Goal: Task Accomplishment & Management: Manage account settings

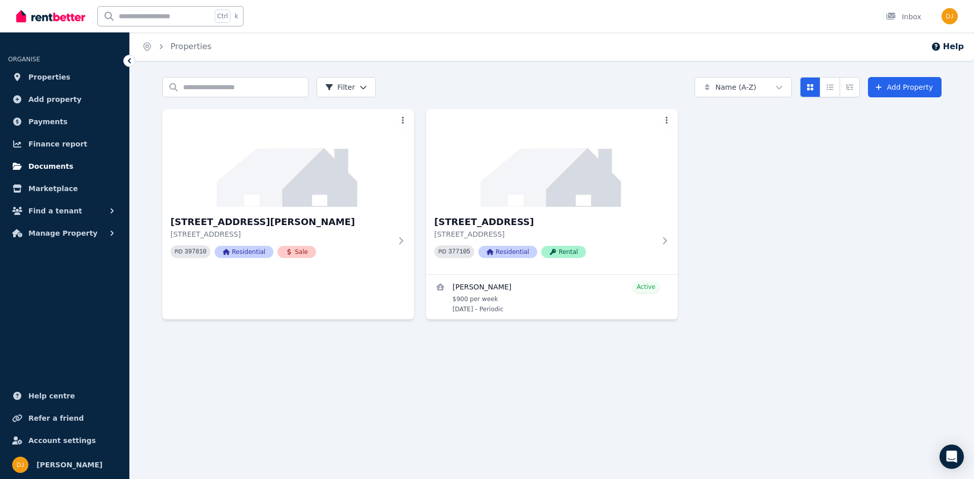
click at [47, 168] on span "Documents" at bounding box center [50, 166] width 45 height 12
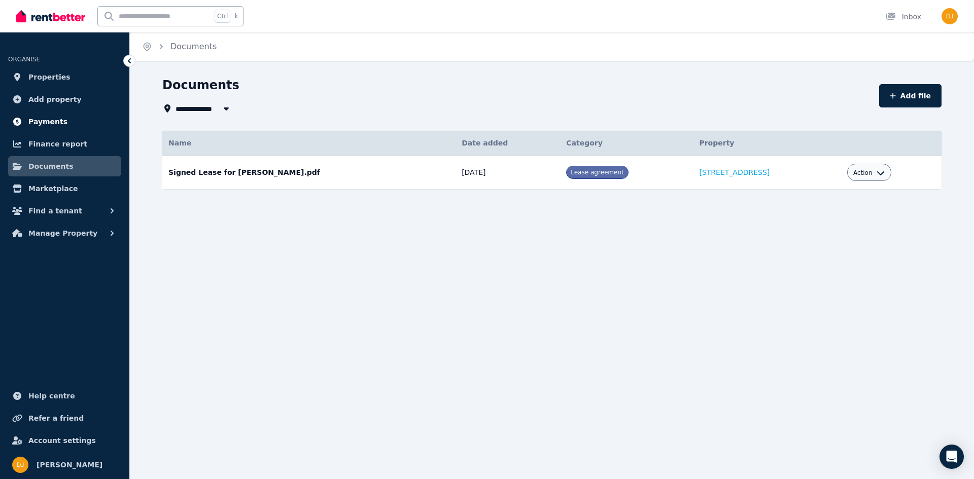
click at [51, 123] on span "Payments" at bounding box center [47, 122] width 39 height 12
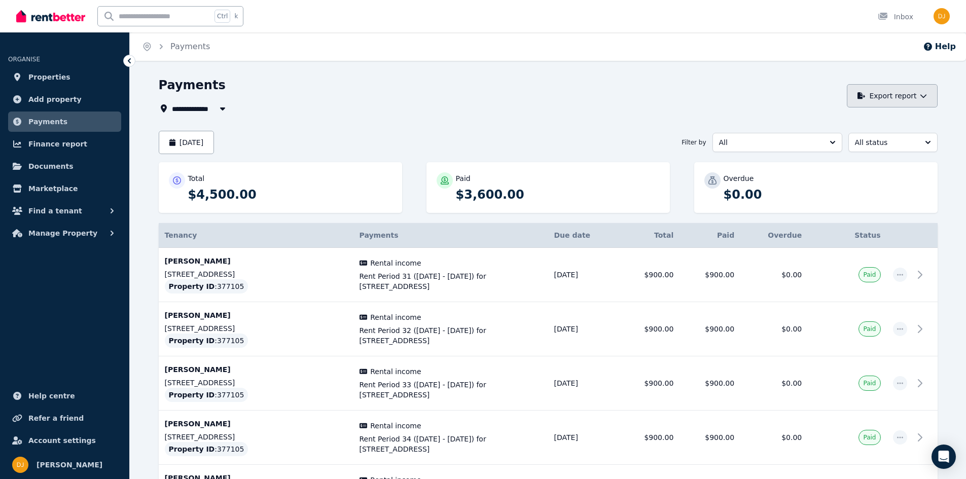
click at [912, 98] on button "Export report" at bounding box center [892, 95] width 91 height 23
click at [852, 120] on p "PDF" at bounding box center [857, 123] width 22 height 10
click at [774, 141] on span "All" at bounding box center [770, 142] width 102 height 10
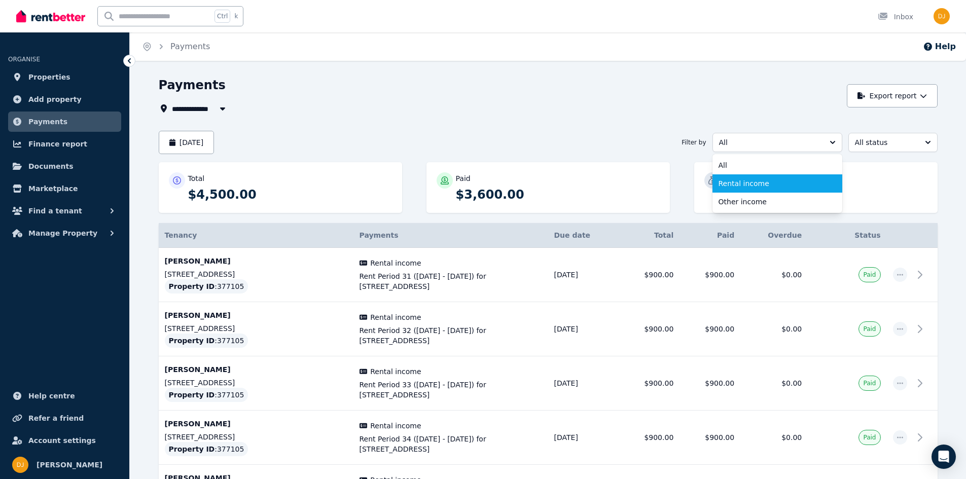
click at [747, 189] on li "Rental income" at bounding box center [778, 184] width 130 height 18
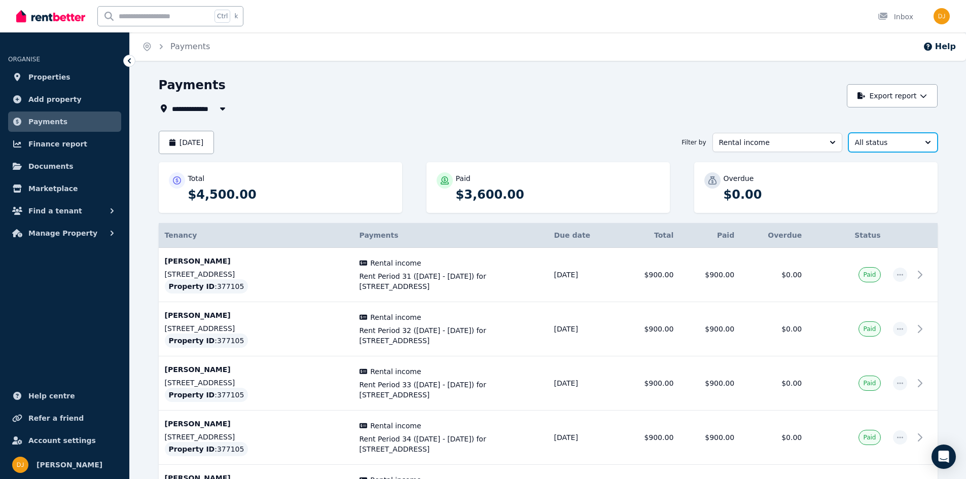
click at [892, 144] on span "All status" at bounding box center [886, 142] width 62 height 10
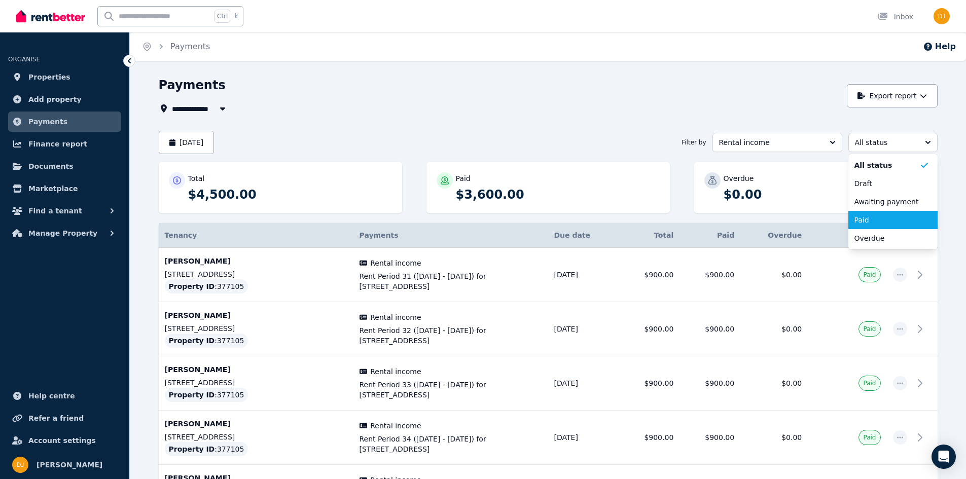
click at [868, 220] on span "Paid" at bounding box center [887, 220] width 65 height 10
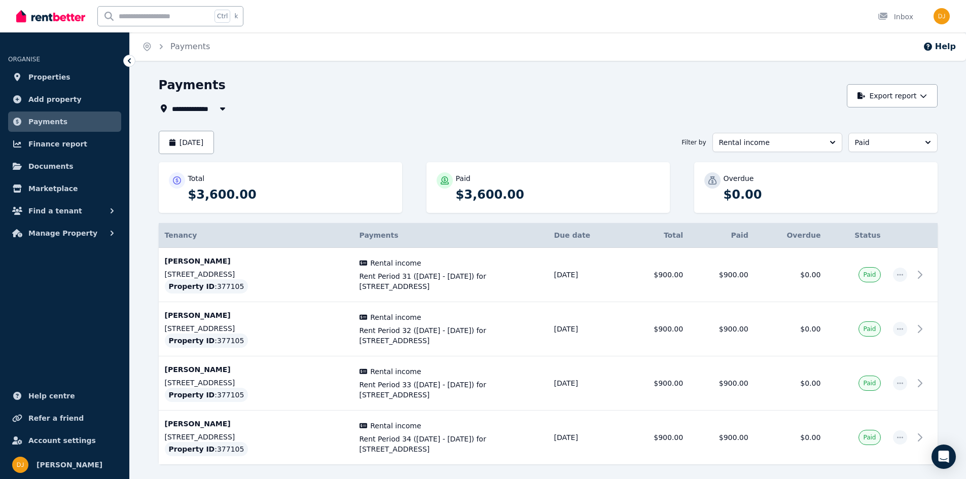
click at [839, 177] on div "Overdue" at bounding box center [826, 178] width 204 height 10
click at [191, 107] on span "All Properties" at bounding box center [204, 108] width 65 height 12
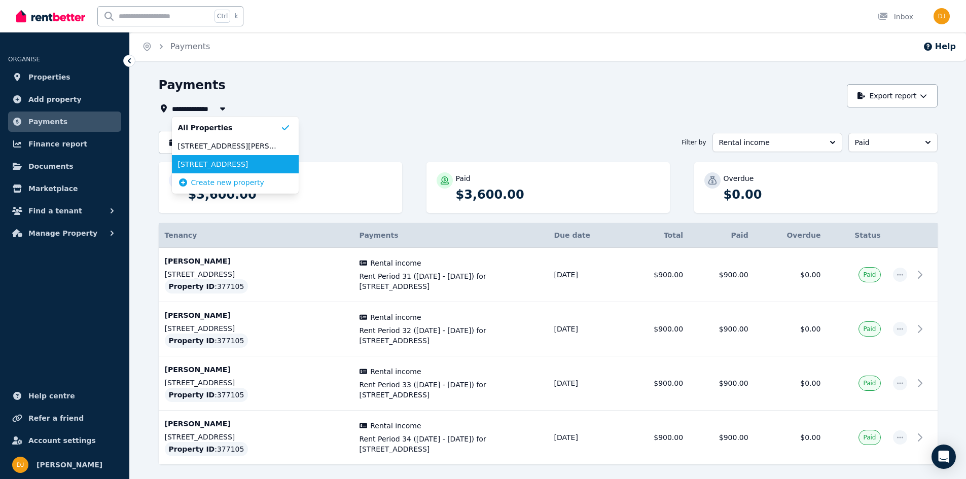
click at [215, 165] on span "147 Aerodrome Dr, Nirimba Fields" at bounding box center [229, 164] width 102 height 10
type input "**********"
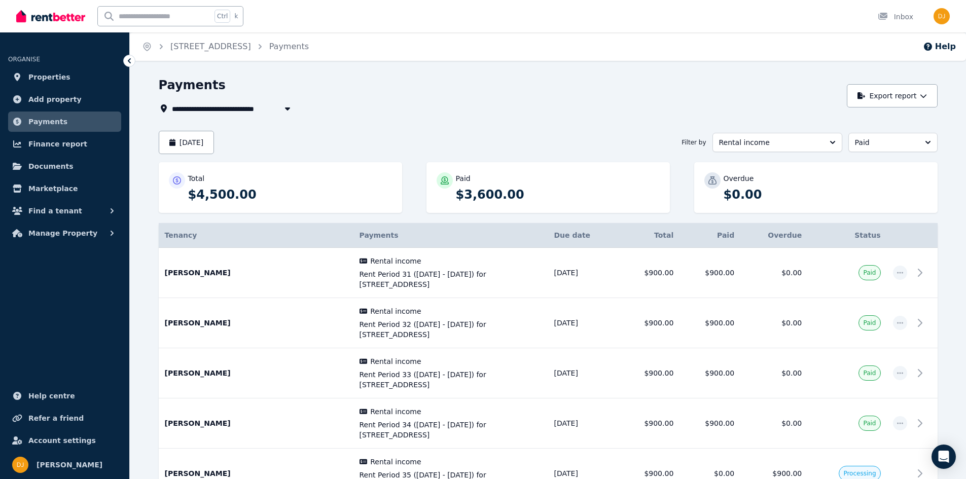
click at [411, 127] on div "**********" at bounding box center [548, 306] width 779 height 458
click at [887, 97] on button "Export report" at bounding box center [892, 95] width 91 height 23
click at [856, 122] on p "PDF" at bounding box center [857, 123] width 22 height 10
click at [202, 142] on button "August 2025" at bounding box center [187, 142] width 56 height 23
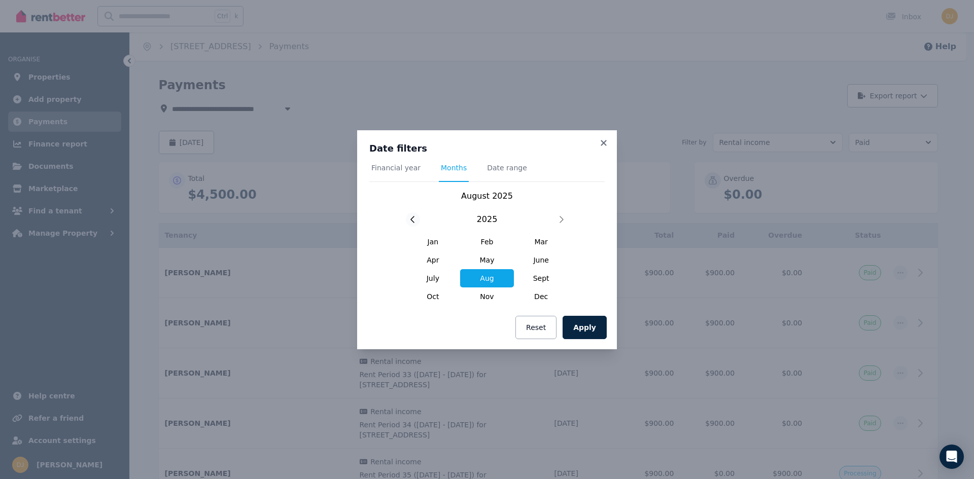
click at [411, 223] on icon at bounding box center [412, 220] width 5 height 8
click at [559, 222] on div at bounding box center [561, 220] width 14 height 14
click at [436, 278] on span "July" at bounding box center [433, 278] width 54 height 18
click at [586, 331] on button "Apply" at bounding box center [585, 327] width 44 height 23
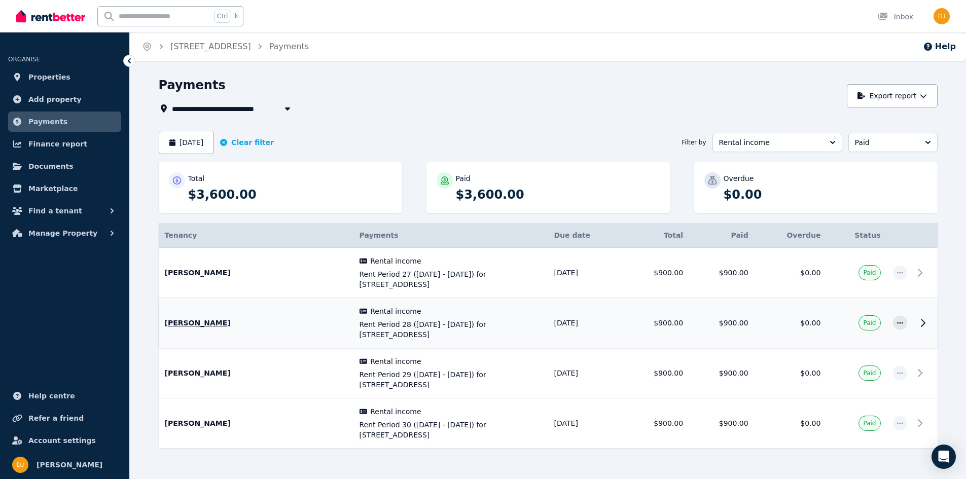
scroll to position [24, 0]
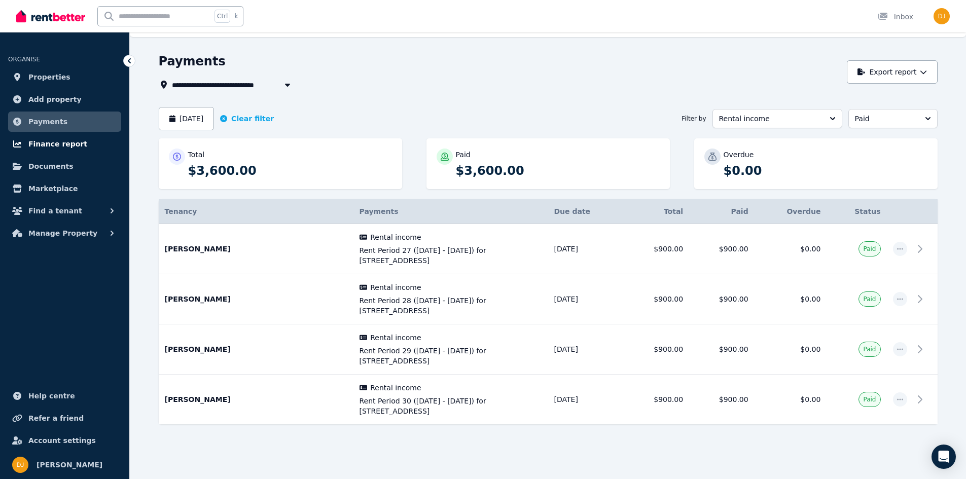
click at [55, 148] on span "Finance report" at bounding box center [57, 144] width 59 height 12
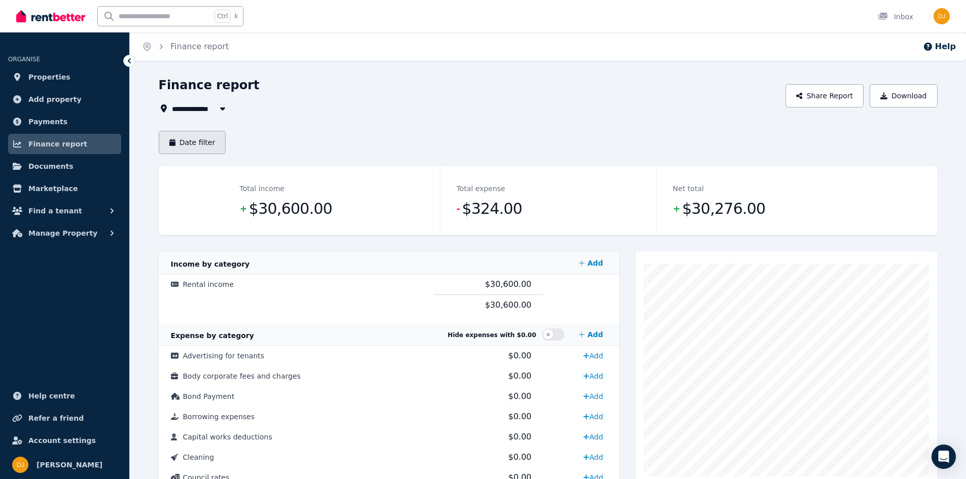
click at [182, 141] on button "Date filter" at bounding box center [192, 142] width 67 height 23
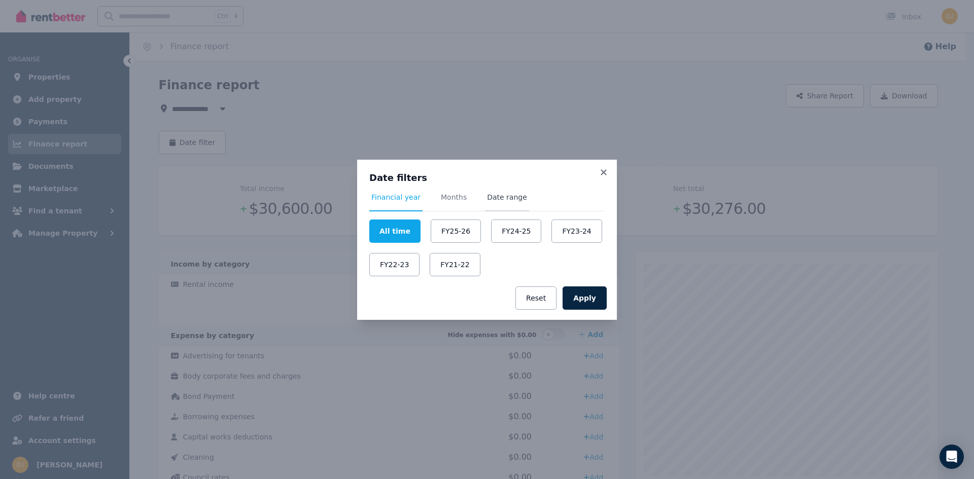
click at [496, 195] on span "Date range" at bounding box center [507, 197] width 40 height 10
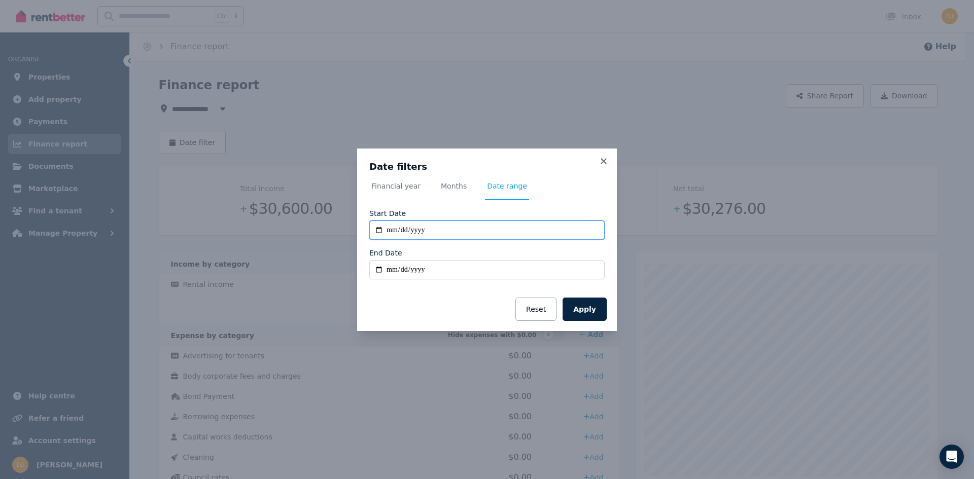
click at [399, 231] on input "**********" at bounding box center [486, 230] width 235 height 19
type input "**********"
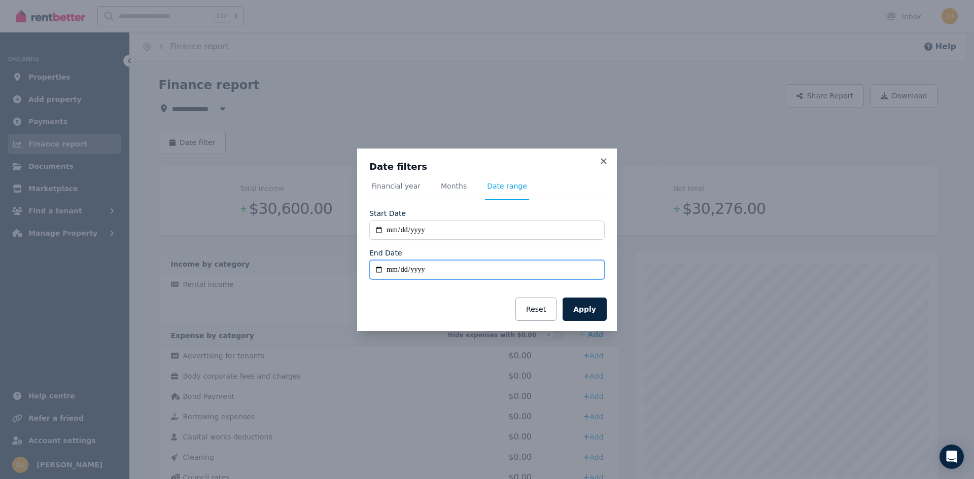
click at [436, 267] on input "End Date" at bounding box center [486, 269] width 235 height 19
click at [601, 162] on icon at bounding box center [604, 161] width 10 height 9
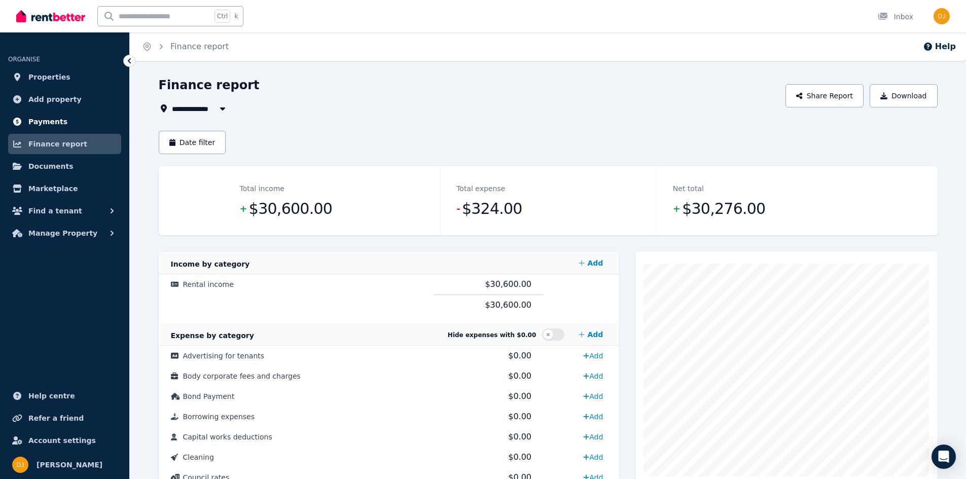
click at [49, 122] on span "Payments" at bounding box center [47, 122] width 39 height 12
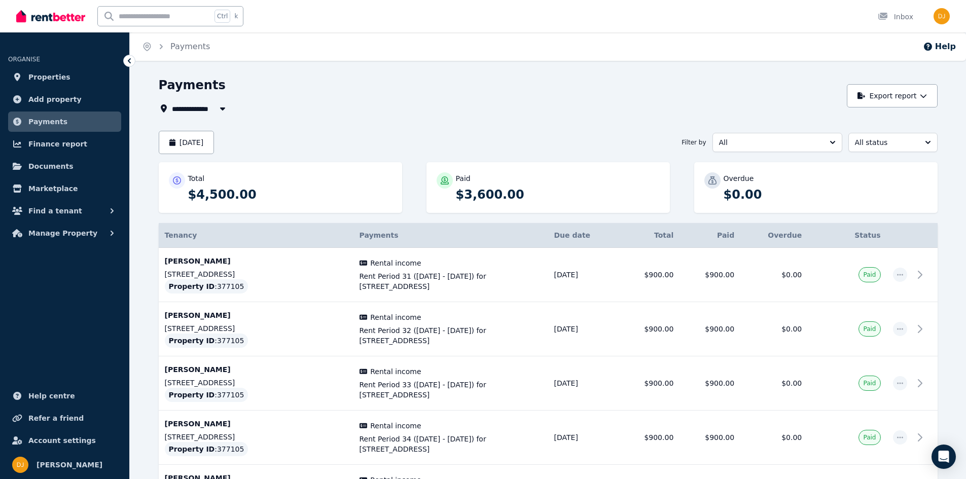
click at [196, 107] on span "All Properties" at bounding box center [204, 108] width 65 height 12
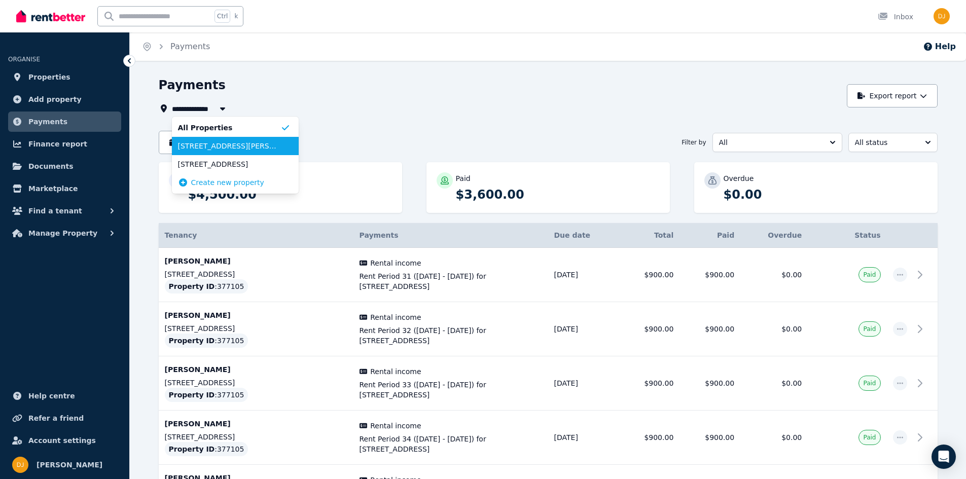
click at [221, 146] on span "18 Lillyana St, Schofields" at bounding box center [229, 146] width 102 height 10
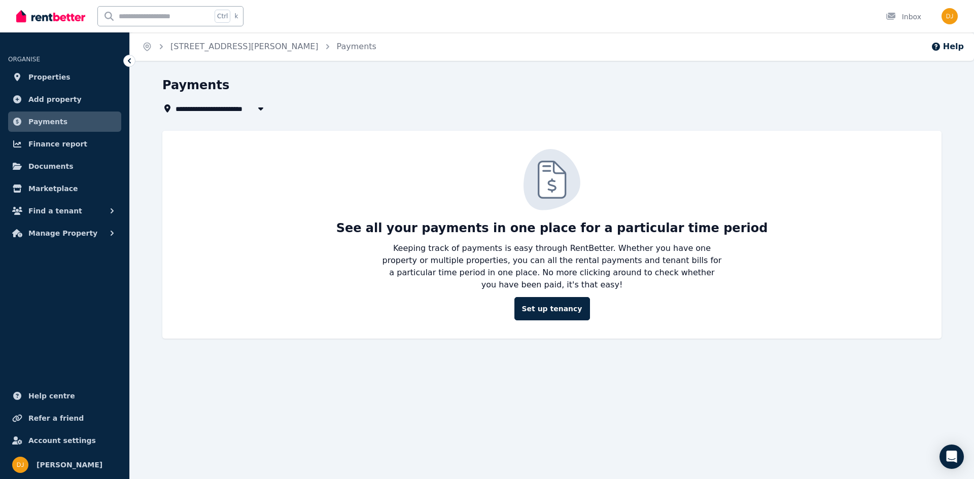
click at [213, 106] on span "18 Lillyana St, Schofields" at bounding box center [250, 108] width 148 height 12
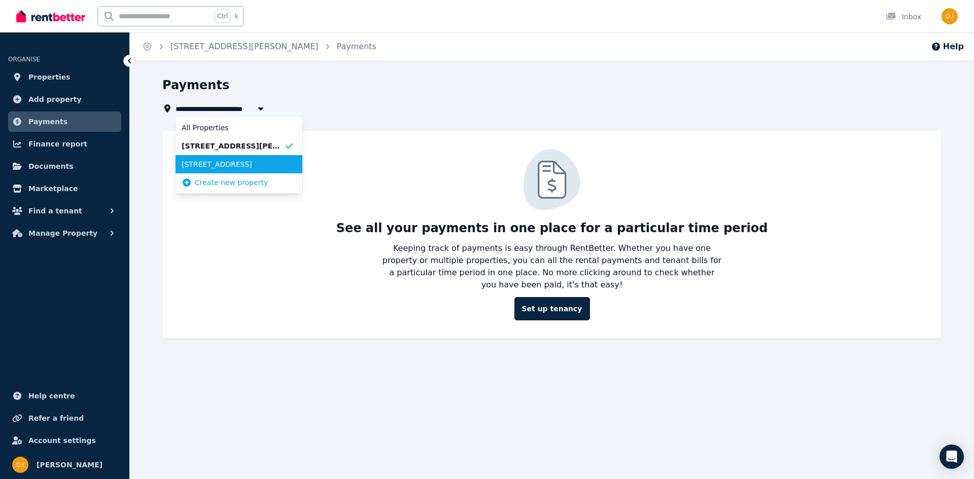
click at [211, 163] on span "147 Aerodrome Dr, Nirimba Fields" at bounding box center [233, 164] width 102 height 10
type input "**********"
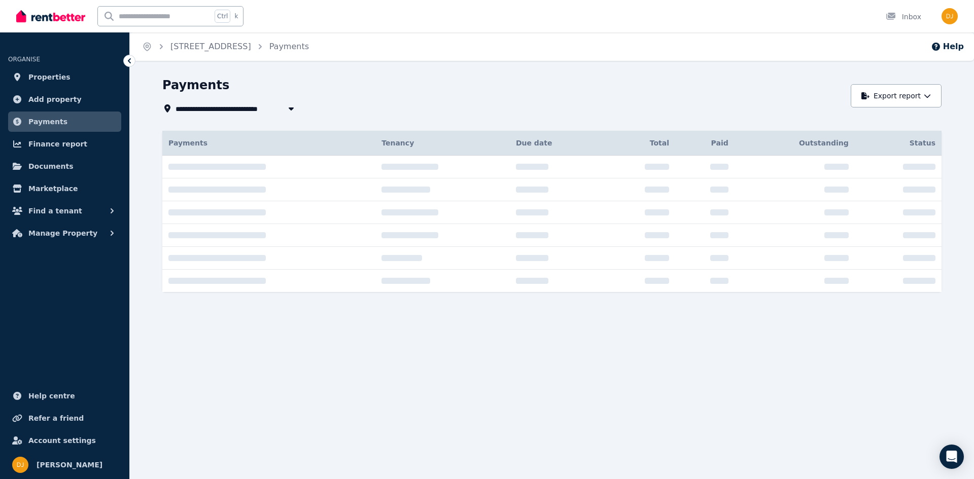
click at [215, 246] on td at bounding box center [268, 235] width 213 height 23
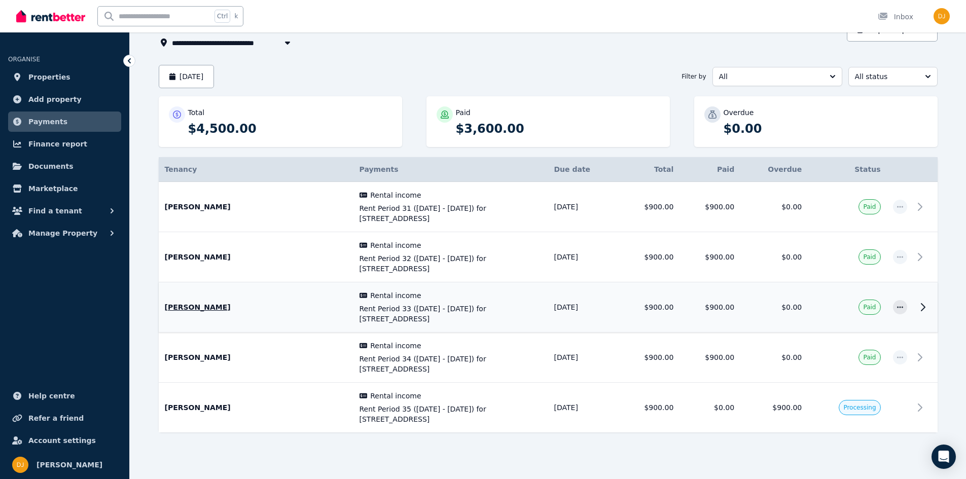
scroll to position [74, 0]
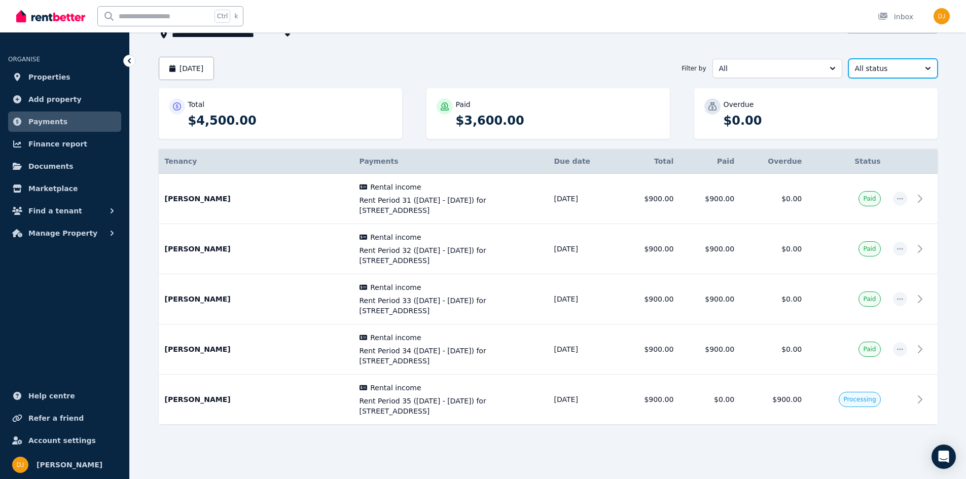
click at [882, 67] on span "All status" at bounding box center [886, 68] width 62 height 10
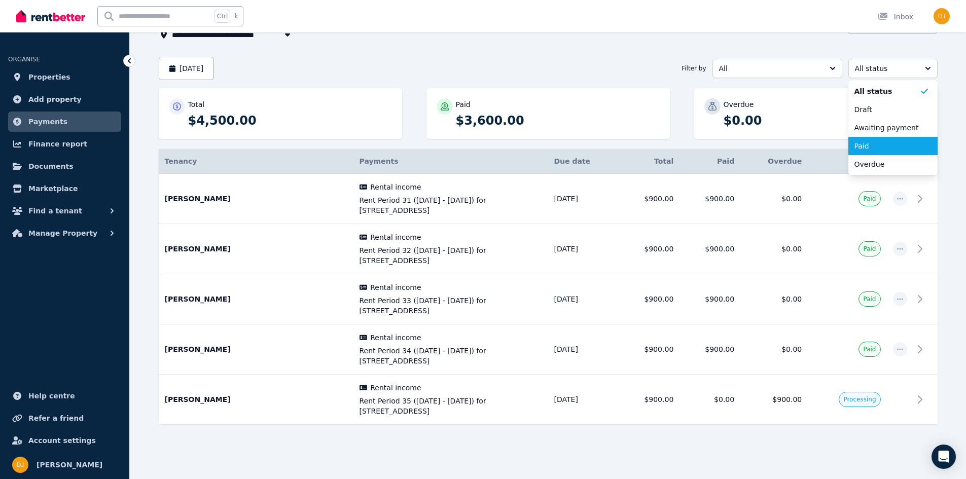
click at [873, 147] on span "Paid" at bounding box center [887, 146] width 65 height 10
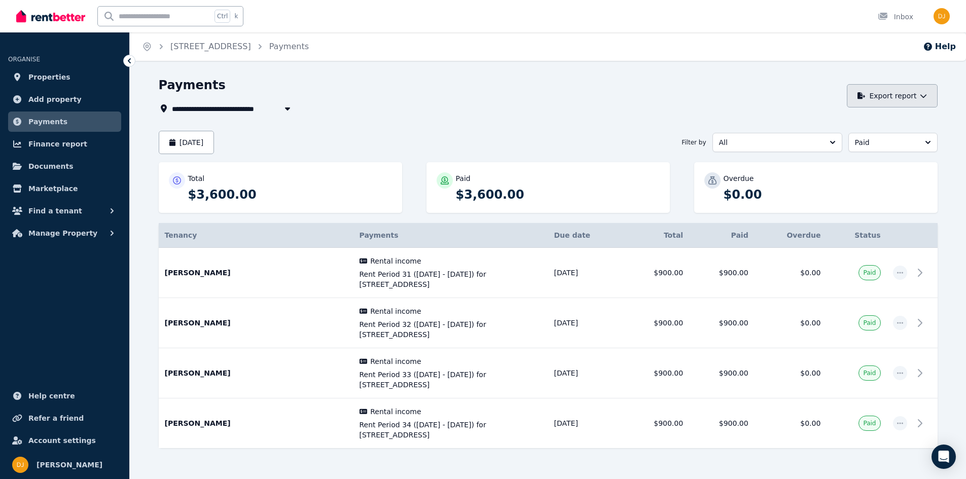
click at [894, 93] on button "Export report" at bounding box center [892, 95] width 91 height 23
click at [845, 126] on div "PDF" at bounding box center [882, 123] width 97 height 10
click at [948, 48] on button "Help" at bounding box center [939, 47] width 33 height 12
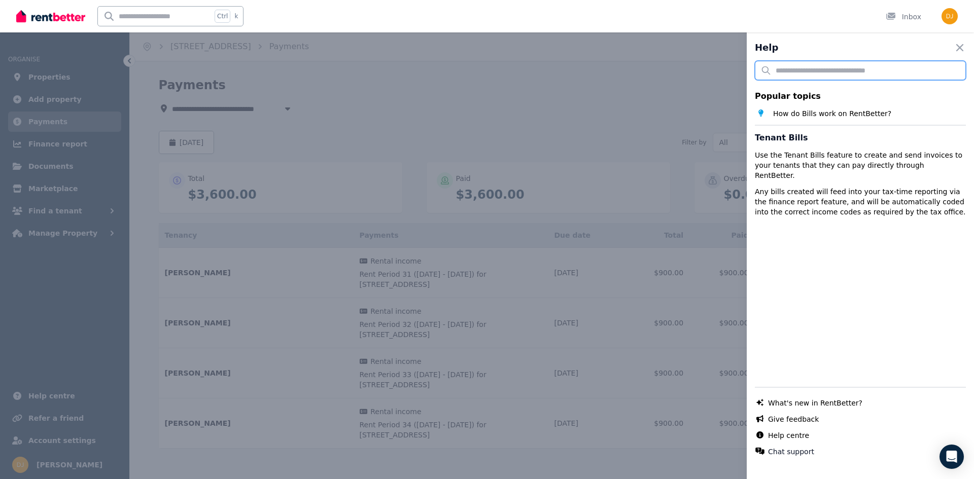
click at [810, 71] on input "text" at bounding box center [860, 70] width 211 height 19
click at [865, 241] on div "Popular topics How do Bills work on RentBetter? Tenant Bills Use the Tenant Bil…" at bounding box center [860, 264] width 211 height 406
click at [954, 44] on icon "button" at bounding box center [960, 48] width 12 height 12
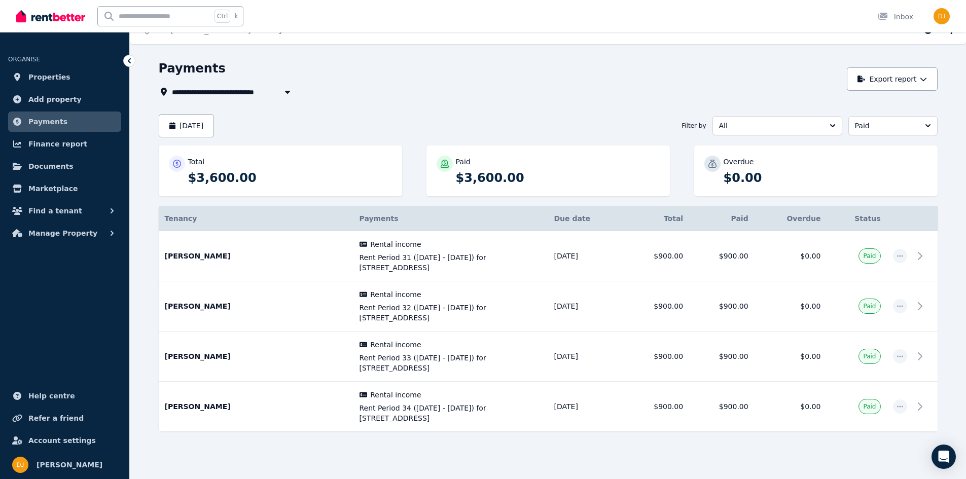
scroll to position [24, 0]
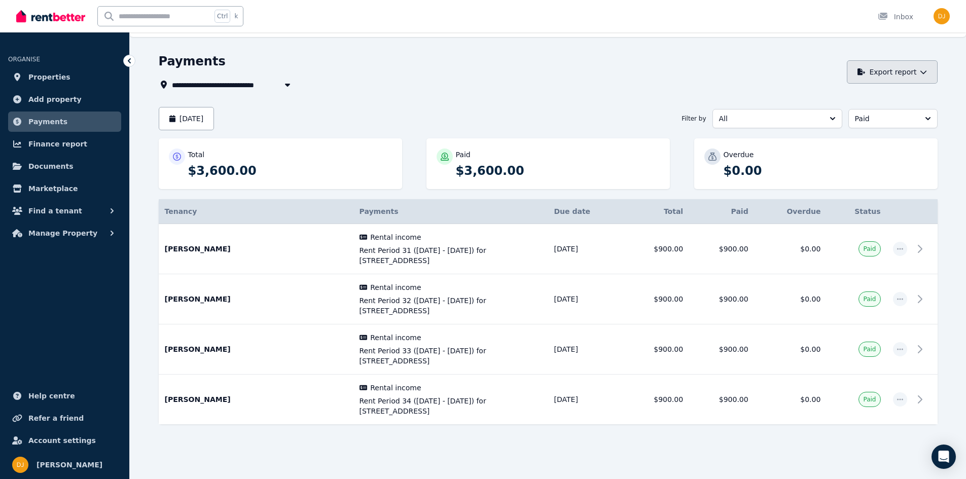
click at [925, 69] on icon "button" at bounding box center [923, 71] width 7 height 7
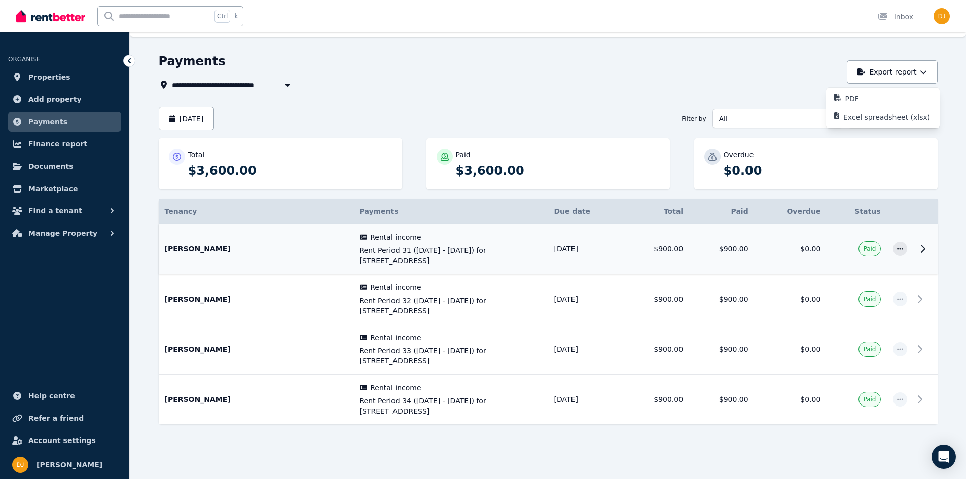
click at [923, 247] on icon at bounding box center [924, 249] width 4 height 7
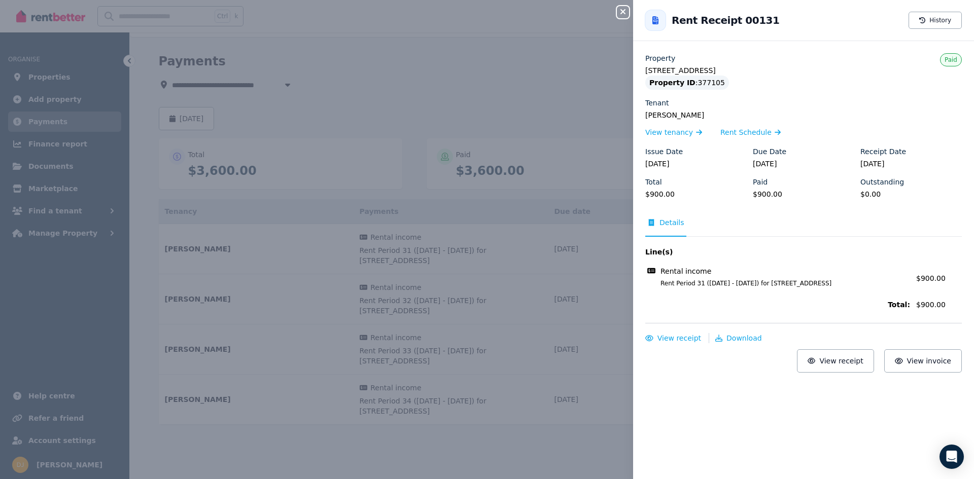
click at [577, 116] on div "Close panel Back to Rent Receipt 00131 History Property 147 Aerodrome Dr, Nirim…" at bounding box center [487, 239] width 974 height 479
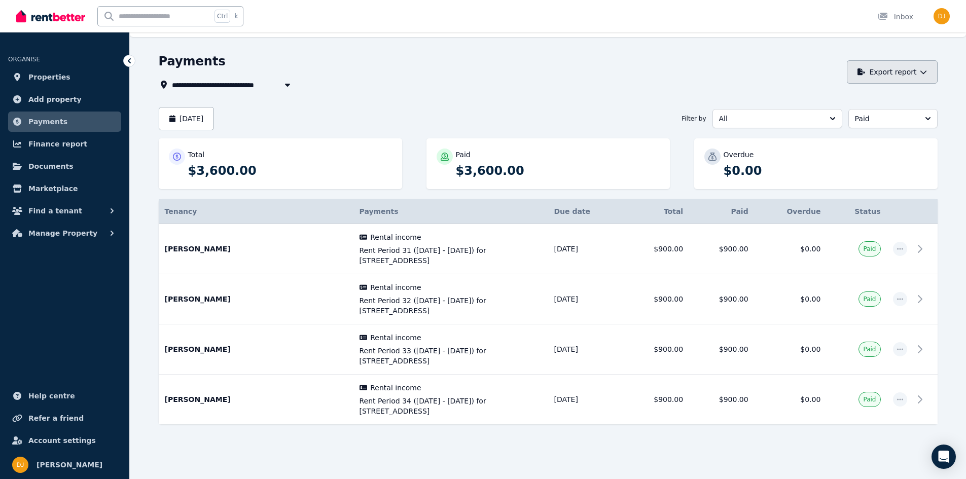
click at [925, 73] on icon "button" at bounding box center [923, 73] width 6 height 4
click at [850, 99] on p "PDF" at bounding box center [857, 99] width 22 height 10
click at [903, 398] on icon "button" at bounding box center [900, 399] width 8 height 7
click at [702, 457] on div at bounding box center [548, 452] width 779 height 18
click at [894, 124] on button "Paid" at bounding box center [893, 118] width 89 height 19
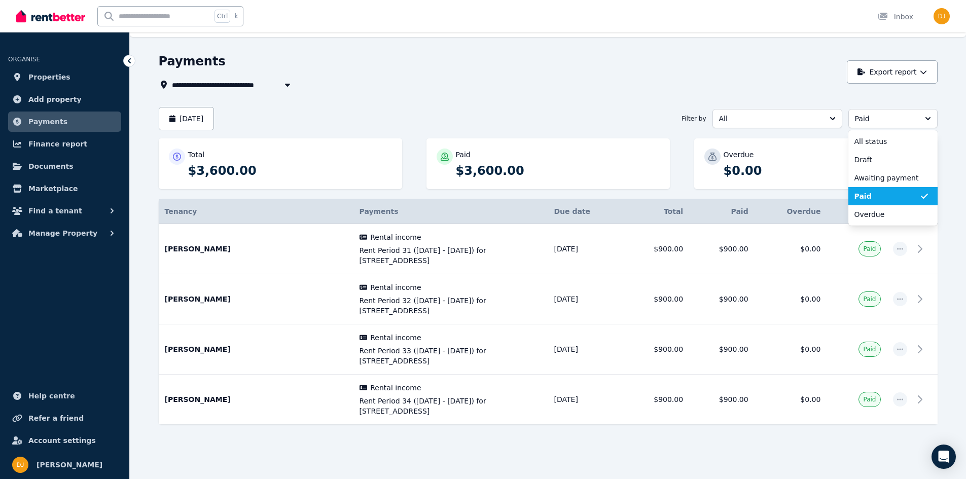
click at [787, 132] on div "**********" at bounding box center [548, 257] width 779 height 408
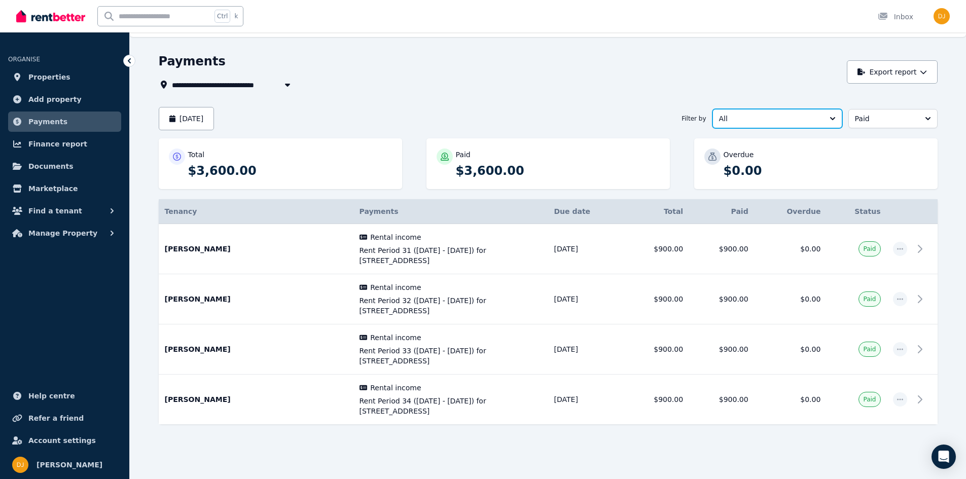
click at [781, 116] on span "All" at bounding box center [770, 119] width 102 height 10
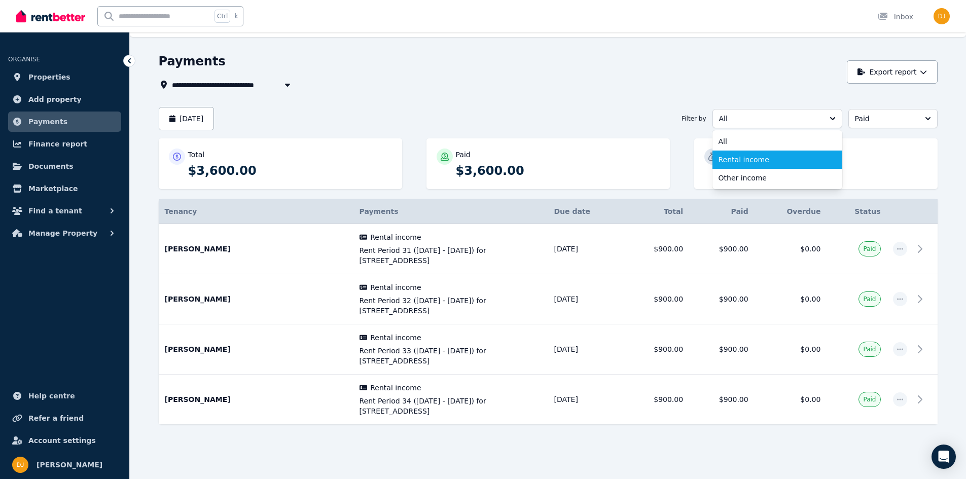
click at [755, 161] on span "Rental income" at bounding box center [772, 160] width 106 height 10
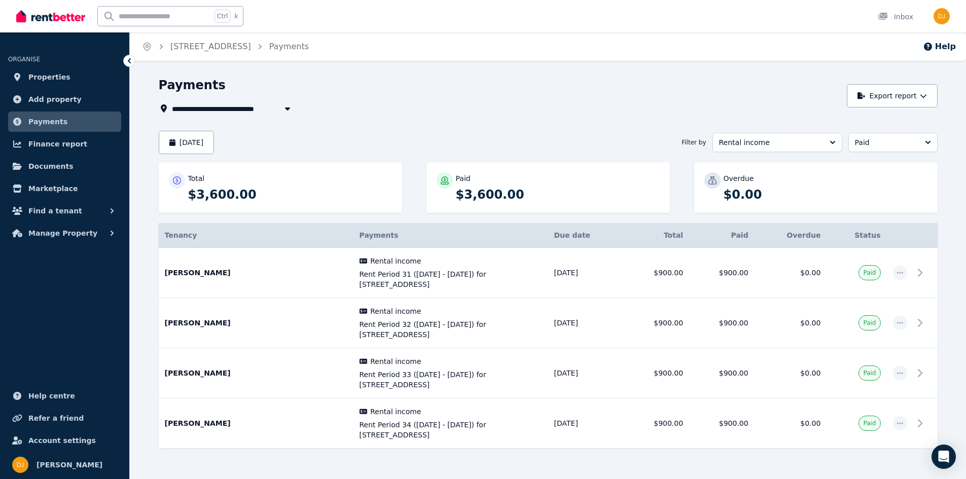
click at [834, 187] on p "$0.00" at bounding box center [826, 195] width 204 height 16
click at [922, 93] on icon "button" at bounding box center [923, 95] width 7 height 7
click at [854, 123] on p "PDF" at bounding box center [857, 123] width 22 height 10
click at [199, 147] on button "August 2025" at bounding box center [187, 142] width 56 height 23
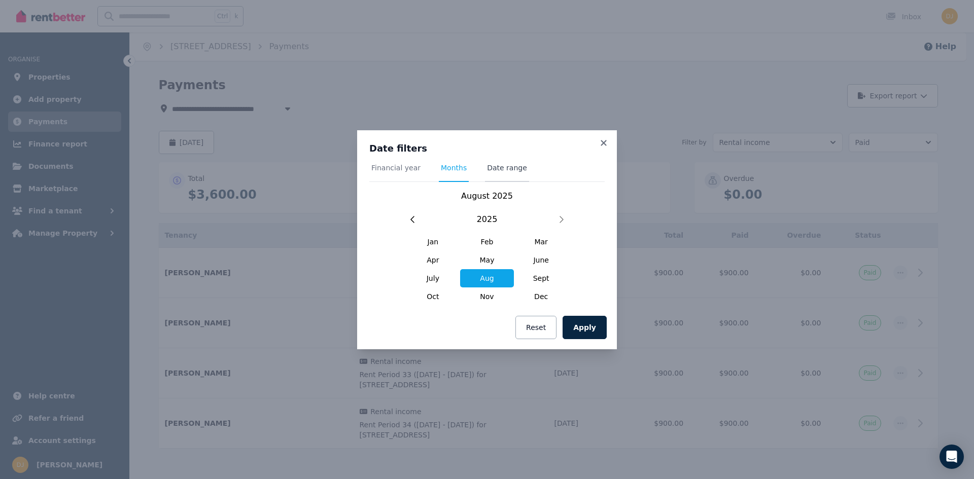
click at [497, 166] on span "Date range" at bounding box center [507, 168] width 40 height 10
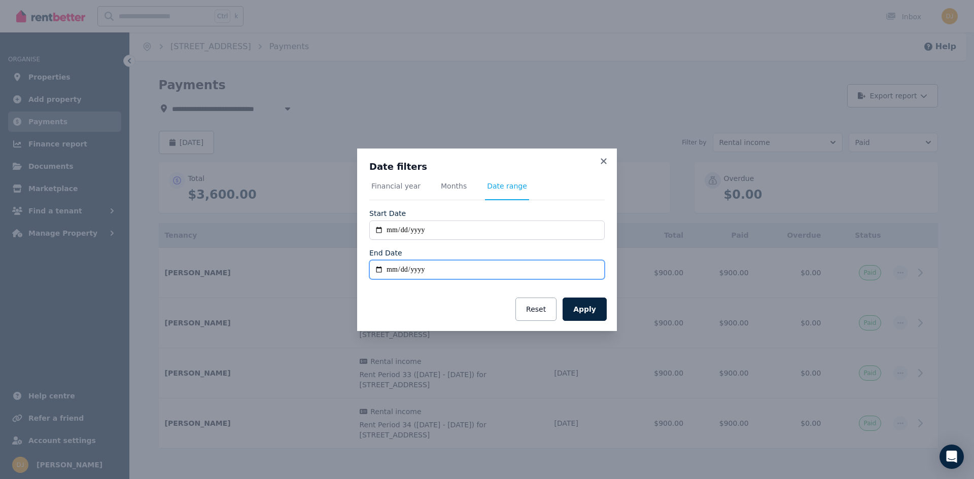
click at [390, 270] on input "End Date" at bounding box center [486, 269] width 235 height 19
type input "**********"
click at [599, 308] on button "Apply" at bounding box center [585, 309] width 44 height 23
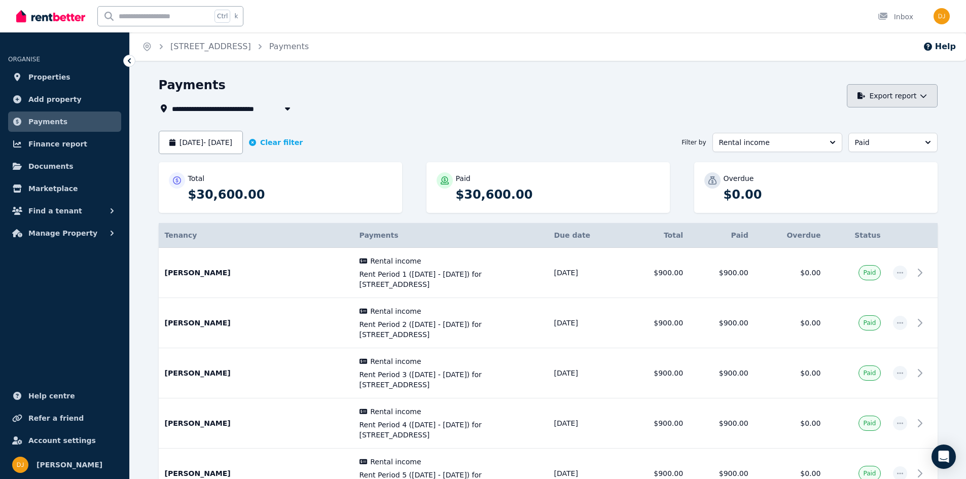
click at [911, 95] on button "Export report" at bounding box center [892, 95] width 91 height 23
click at [863, 122] on p "PDF" at bounding box center [857, 123] width 22 height 10
click at [188, 142] on button "26 Aug 2025 - 26 Aug 2025" at bounding box center [201, 142] width 84 height 23
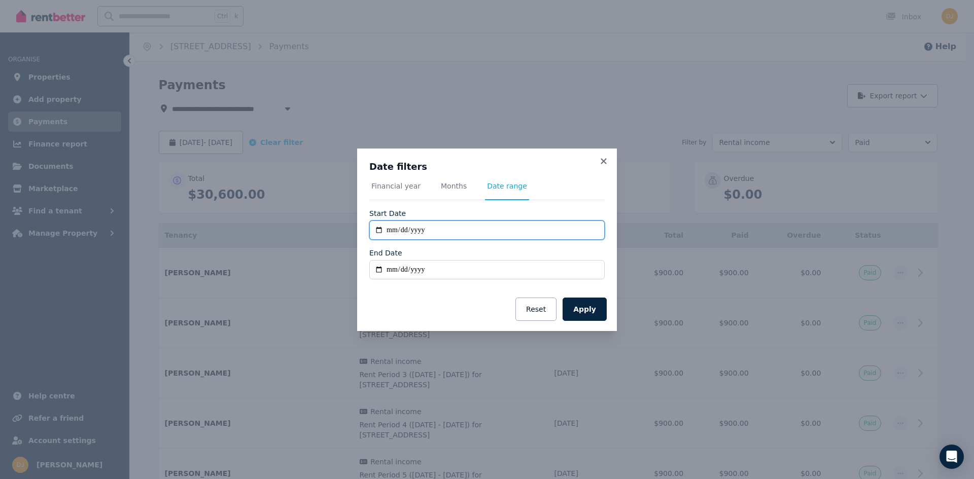
click at [404, 231] on input "**********" at bounding box center [486, 230] width 235 height 19
type input "**********"
click at [506, 190] on span "Date range" at bounding box center [507, 186] width 40 height 10
click at [401, 233] on input "**********" at bounding box center [486, 230] width 235 height 19
click at [581, 312] on button "Apply" at bounding box center [585, 309] width 44 height 23
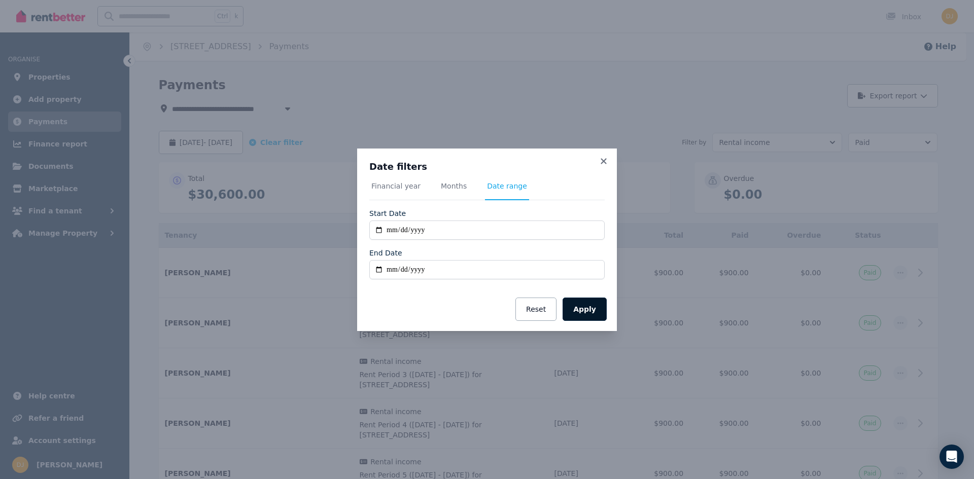
type input "**********"
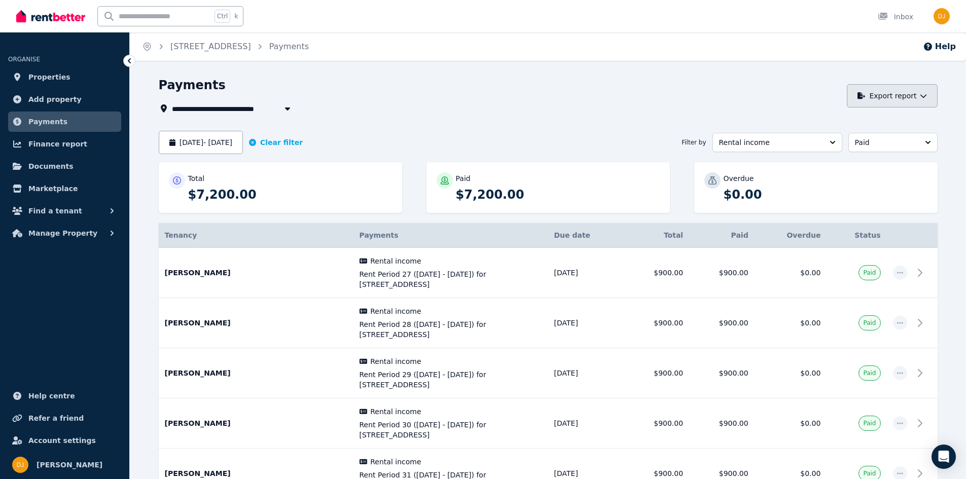
click at [902, 96] on button "Export report" at bounding box center [892, 95] width 91 height 23
click at [864, 123] on p "PDF" at bounding box center [857, 123] width 22 height 10
click at [943, 16] on img "button" at bounding box center [942, 16] width 16 height 16
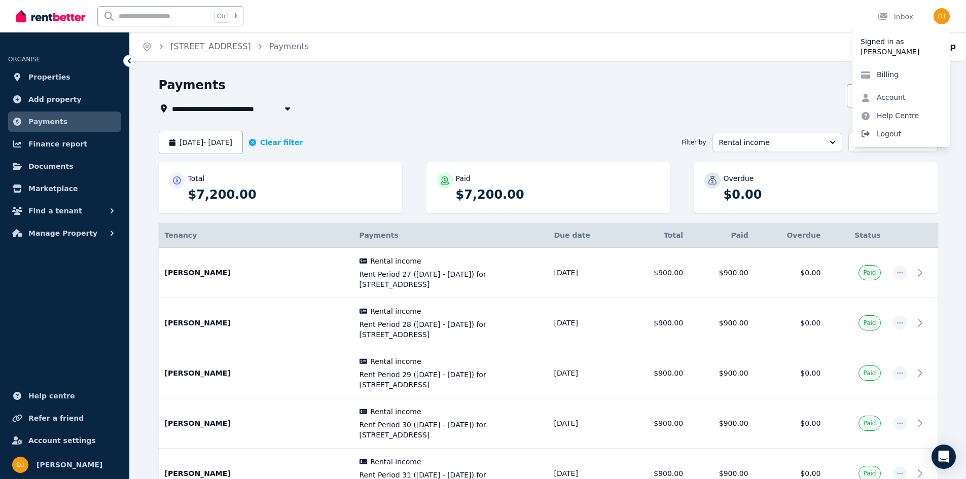
click at [891, 132] on span "Logout" at bounding box center [901, 134] width 97 height 18
